Goal: Transaction & Acquisition: Obtain resource

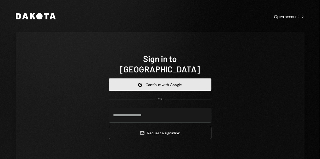
click at [147, 79] on button "Google Continue with Google" at bounding box center [160, 84] width 103 height 12
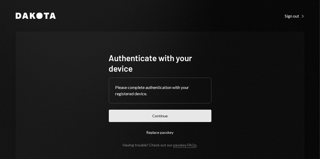
click at [152, 115] on button "Continue" at bounding box center [160, 115] width 103 height 12
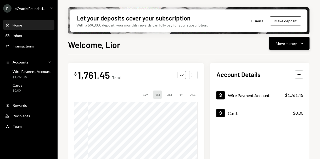
click at [278, 41] on div "Move money" at bounding box center [286, 43] width 21 height 5
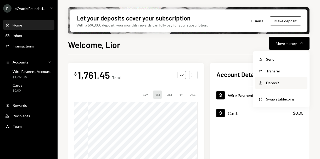
click at [270, 79] on div "Deposit Deposit" at bounding box center [281, 83] width 52 height 12
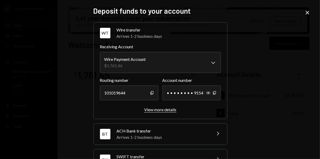
click at [164, 108] on div "View more details" at bounding box center [160, 109] width 32 height 5
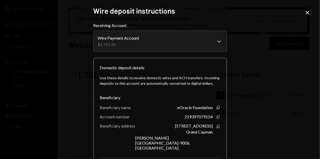
click at [309, 12] on icon "Close" at bounding box center [307, 12] width 6 height 6
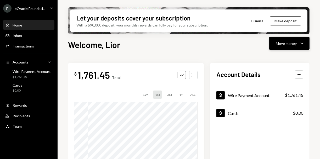
click at [293, 47] on button "Move money Caret Down" at bounding box center [289, 43] width 40 height 13
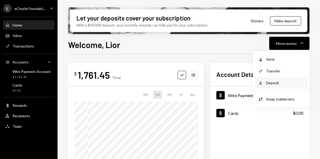
click at [271, 80] on div "Deposit" at bounding box center [285, 82] width 38 height 5
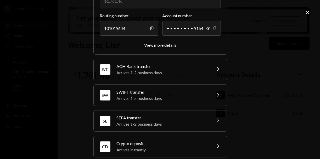
scroll to position [63, 0]
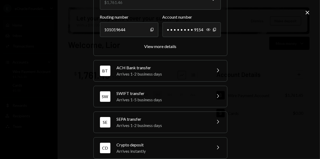
click at [209, 80] on div "BT ACH Bank transfer Arrives 1-2 business days Chevron Right" at bounding box center [161, 70] width 134 height 21
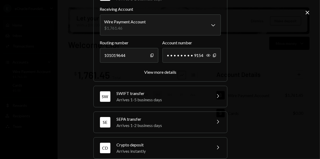
click at [192, 122] on div "Arrives 1-2 business days" at bounding box center [163, 125] width 92 height 6
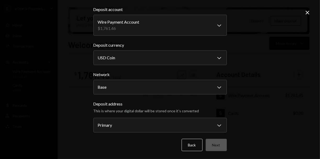
scroll to position [0, 0]
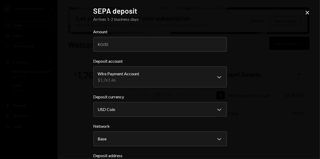
click at [307, 12] on icon at bounding box center [308, 13] width 4 height 4
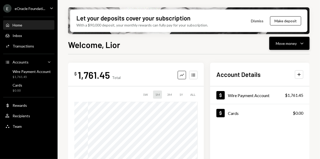
click at [283, 41] on div "Move money" at bounding box center [286, 43] width 21 height 5
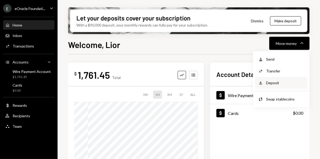
click at [270, 82] on div "Deposit" at bounding box center [285, 82] width 38 height 5
